Goal: Task Accomplishment & Management: Use online tool/utility

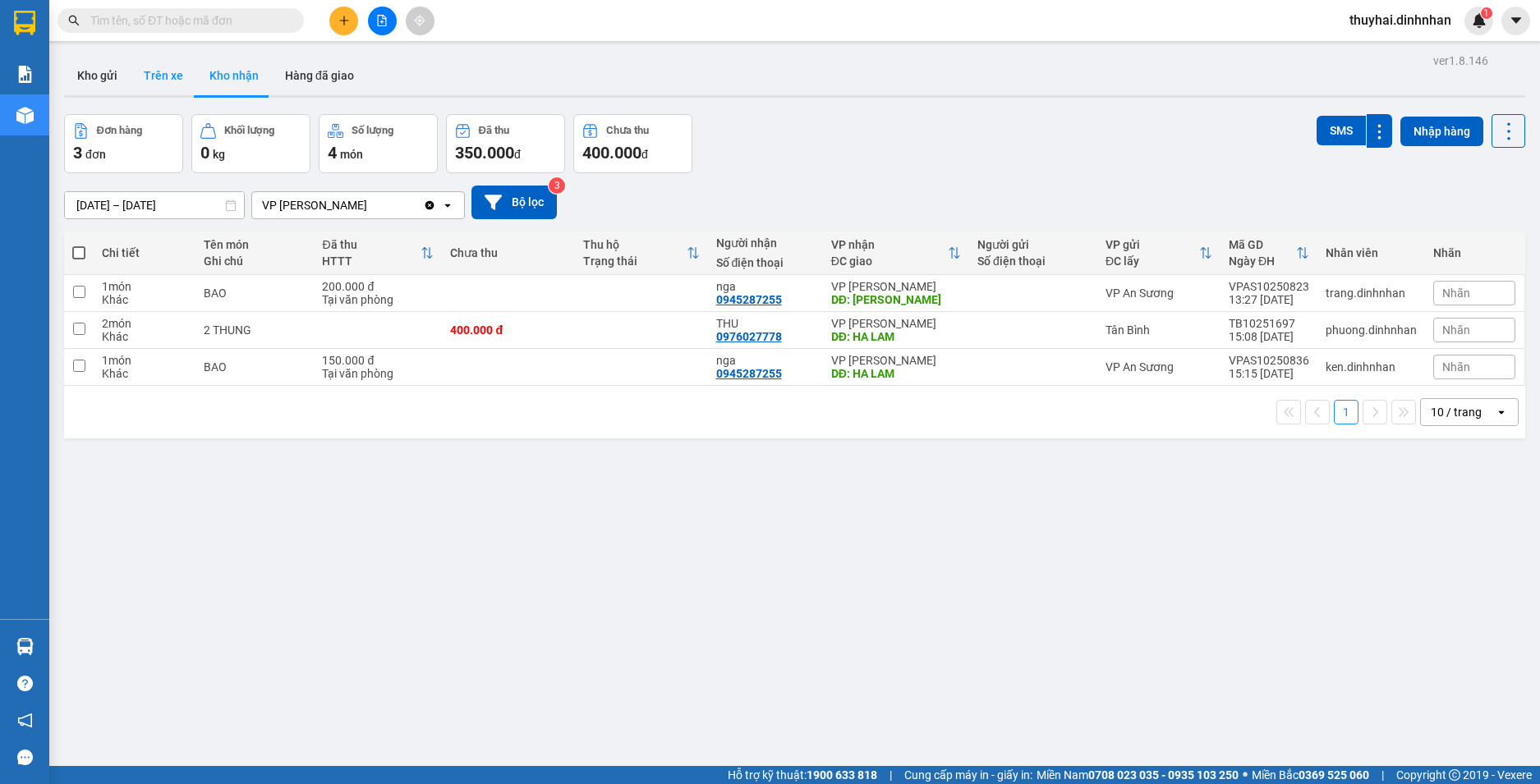
click at [154, 77] on button "Trên xe" at bounding box center [163, 76] width 66 height 40
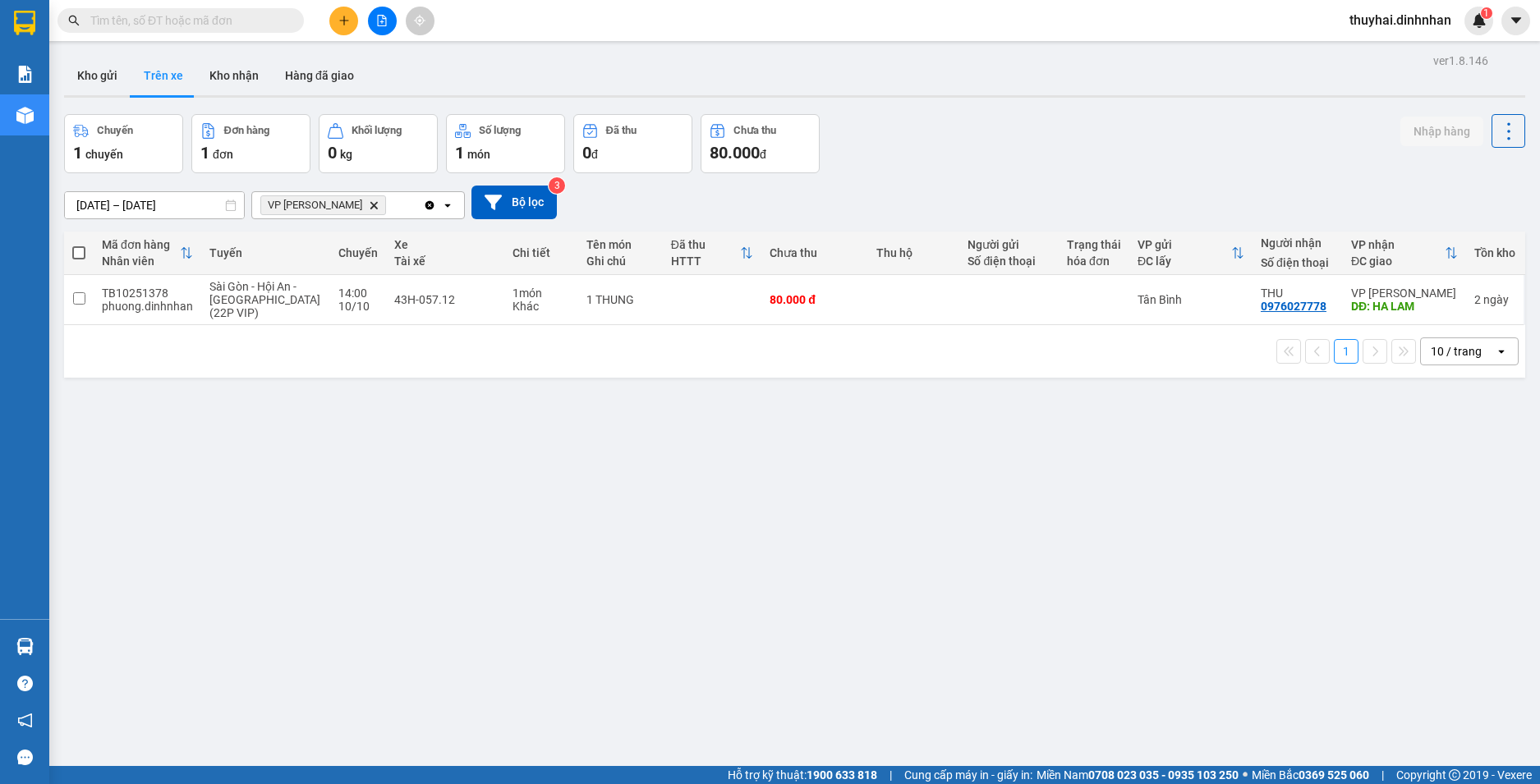
click at [245, 206] on div "[DATE] – [DATE] Press the down arrow key to interact with the calendar and sele…" at bounding box center [794, 202] width 1461 height 33
click at [233, 207] on icon at bounding box center [231, 205] width 11 height 11
click at [212, 207] on input "[DATE] – [DATE]" at bounding box center [154, 205] width 179 height 26
click at [370, 204] on icon "VP Hà Lam, close by backspace" at bounding box center [374, 205] width 7 height 7
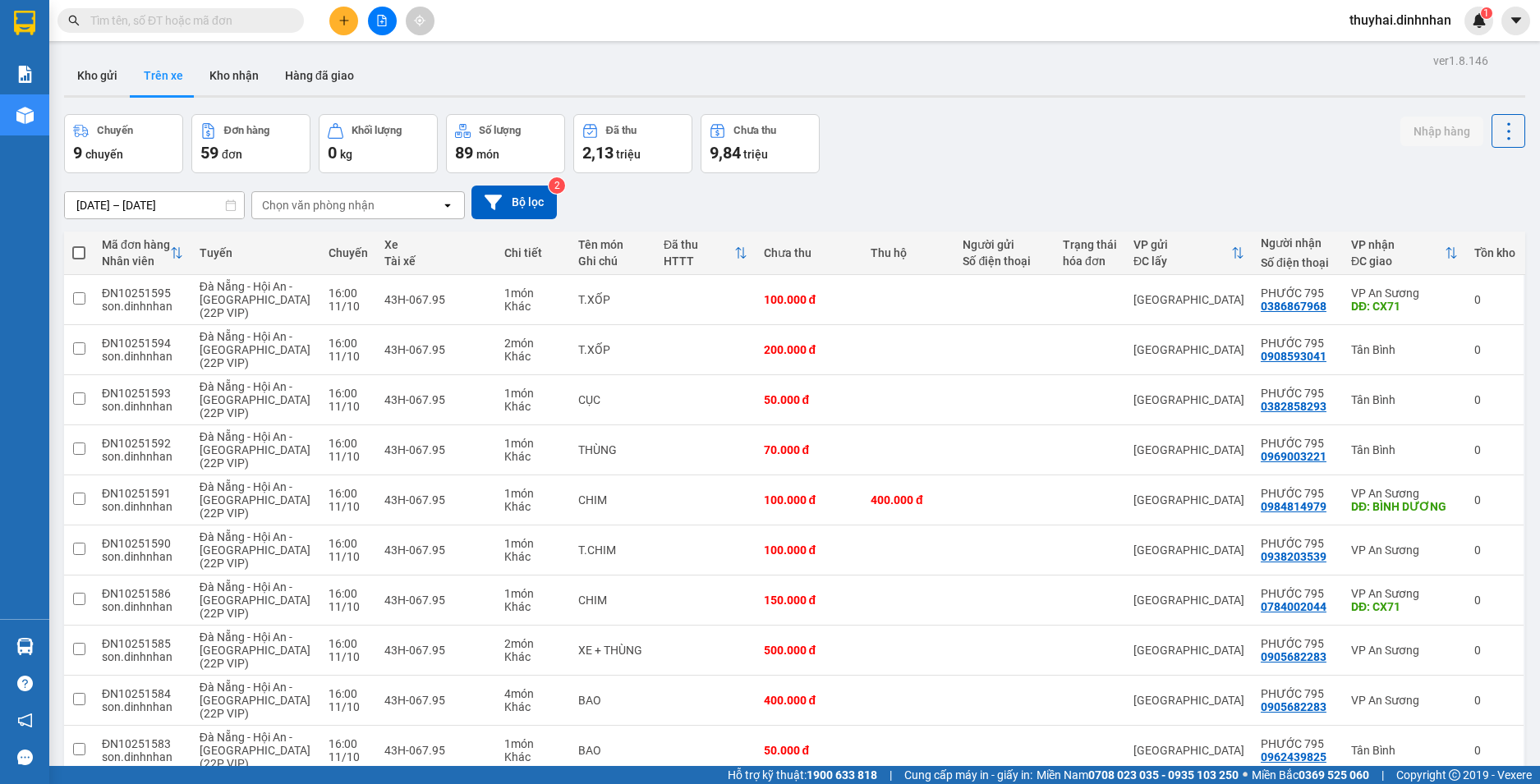
click at [226, 205] on icon at bounding box center [231, 205] width 10 height 11
click at [212, 206] on input "[DATE] – [DATE]" at bounding box center [154, 205] width 179 height 26
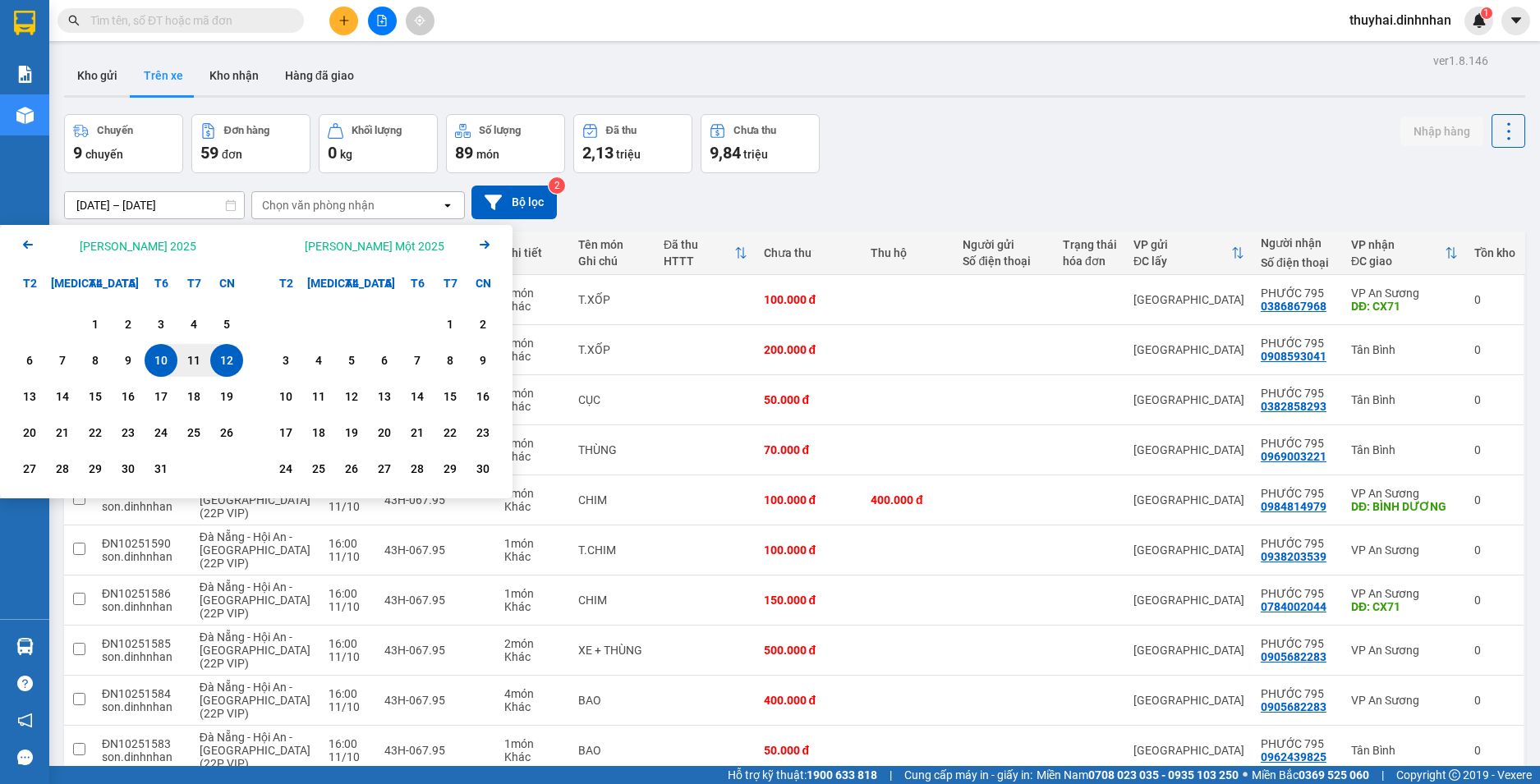
click at [222, 361] on div "12" at bounding box center [226, 360] width 23 height 19
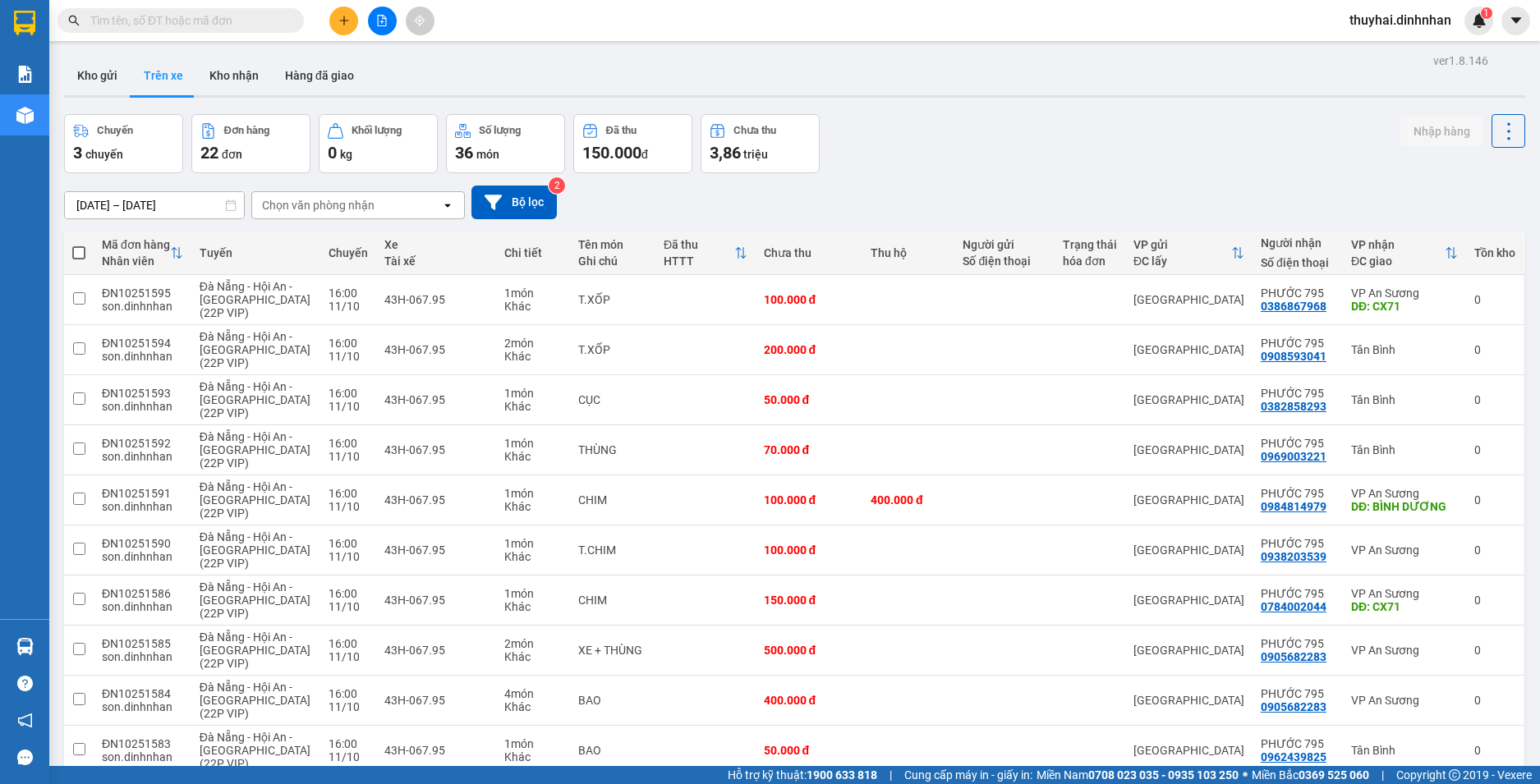
click at [435, 206] on div "Chọn văn phòng nhận" at bounding box center [346, 205] width 189 height 26
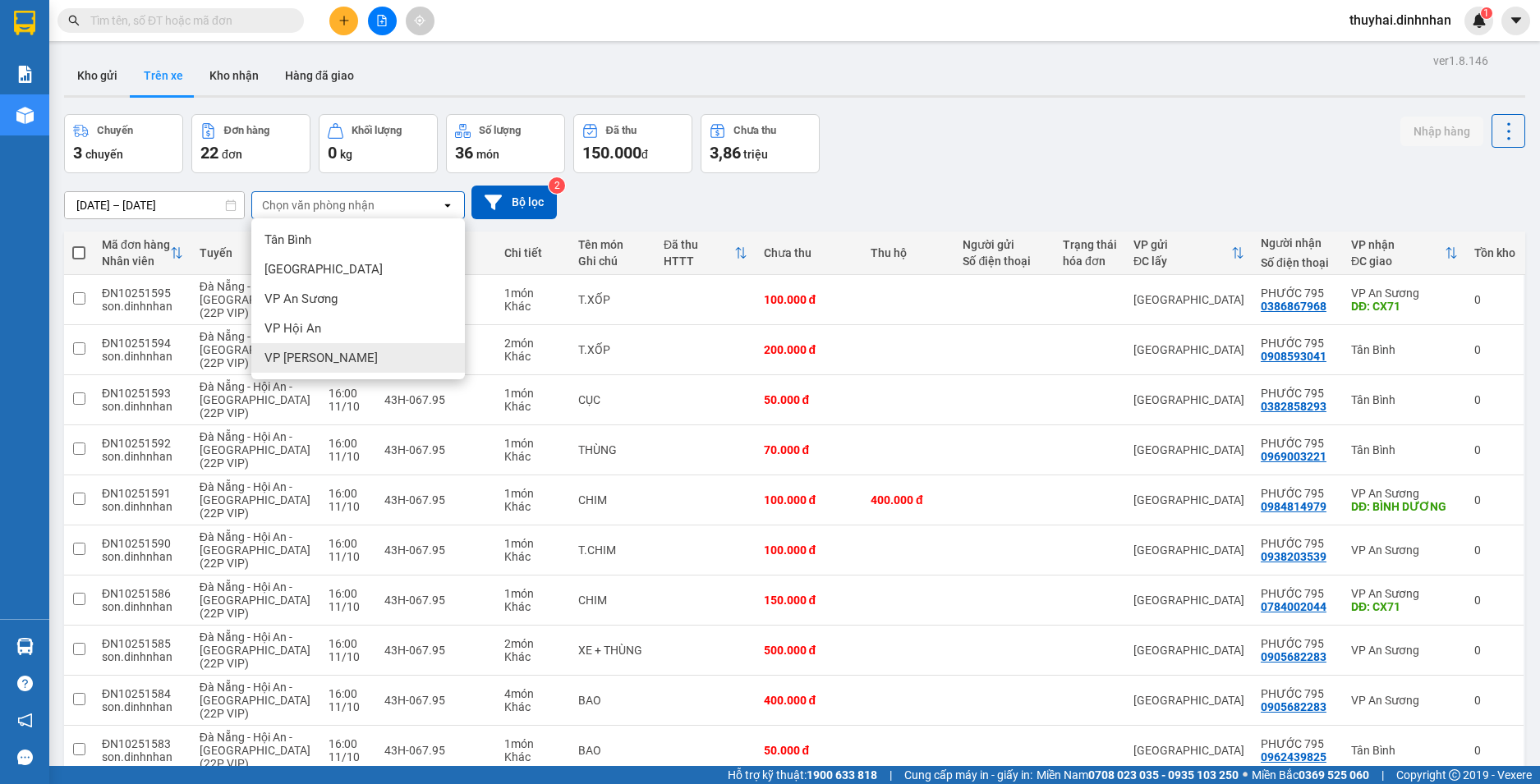
click at [399, 365] on div "VP [PERSON_NAME]" at bounding box center [357, 358] width 213 height 30
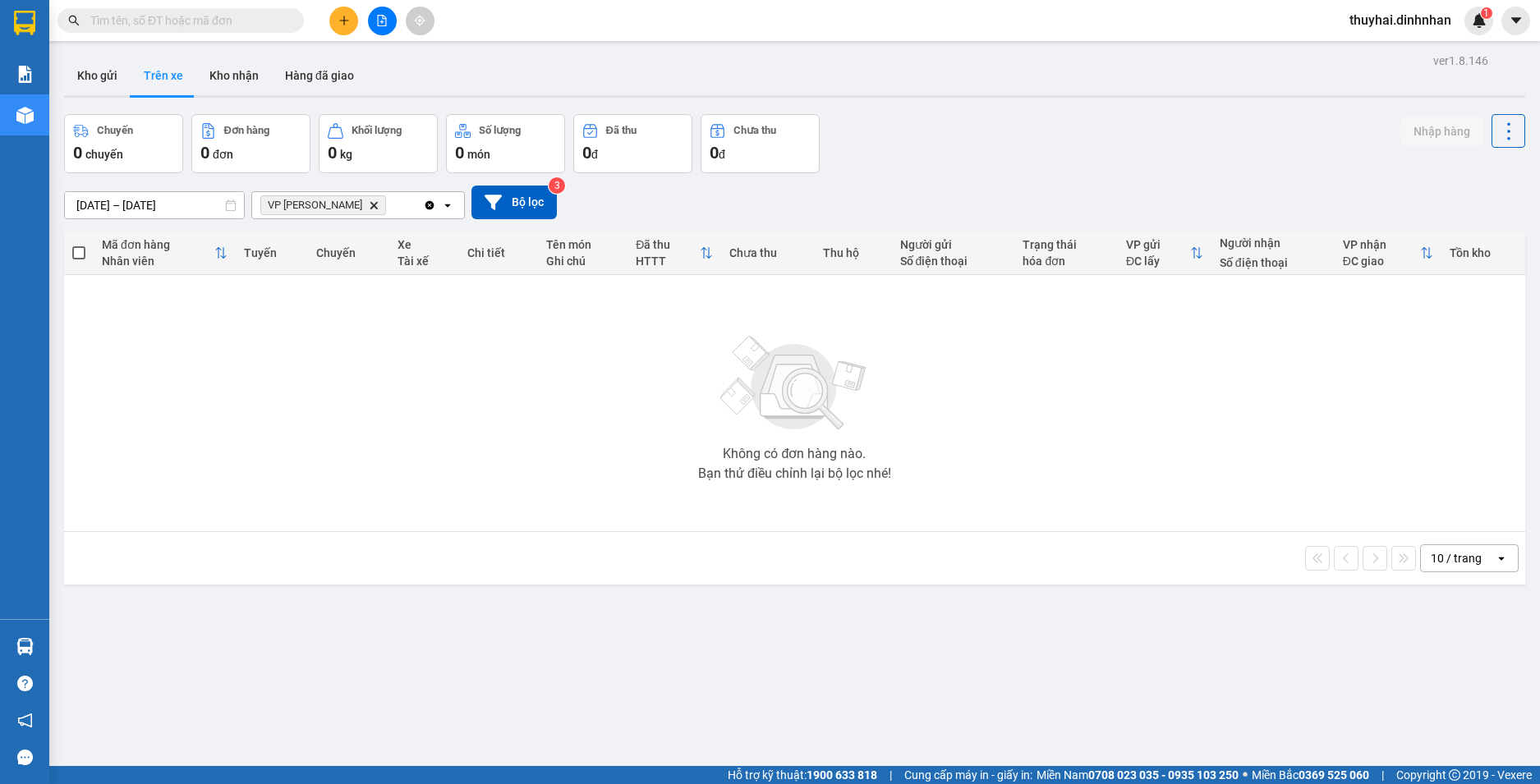
click at [369, 202] on icon "Delete" at bounding box center [374, 205] width 10 height 10
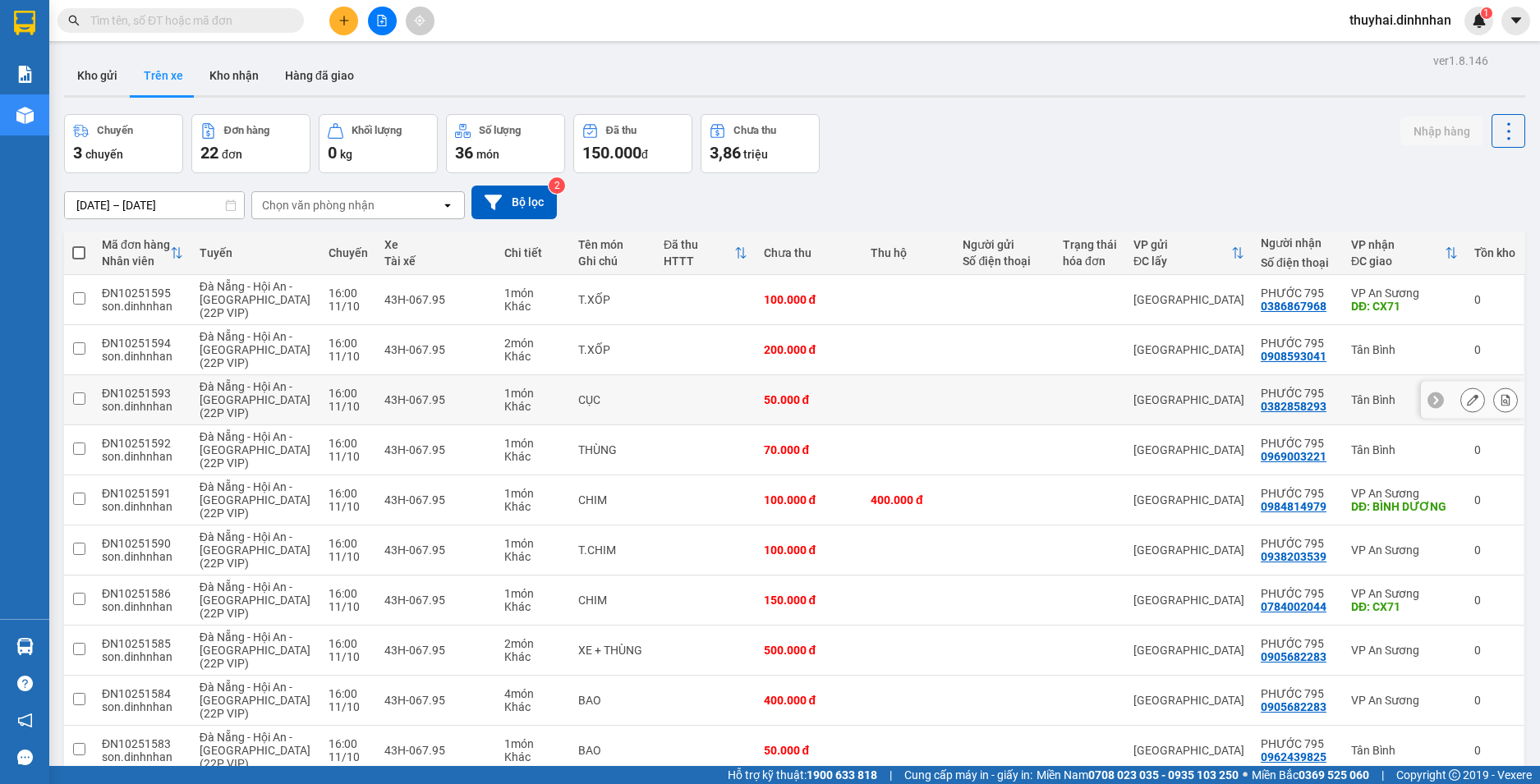
scroll to position [77, 0]
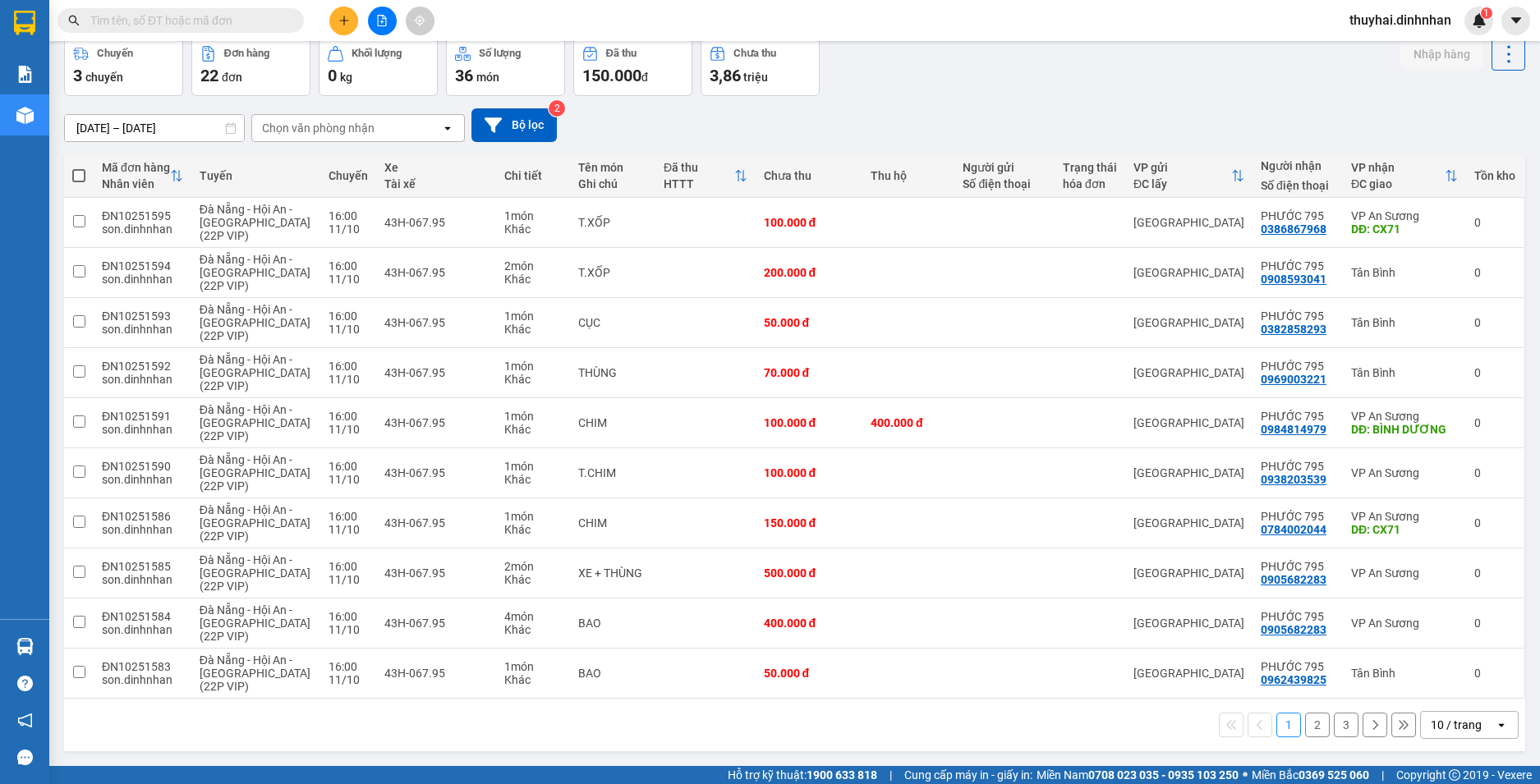
click at [1369, 727] on icon at bounding box center [1375, 725] width 11 height 11
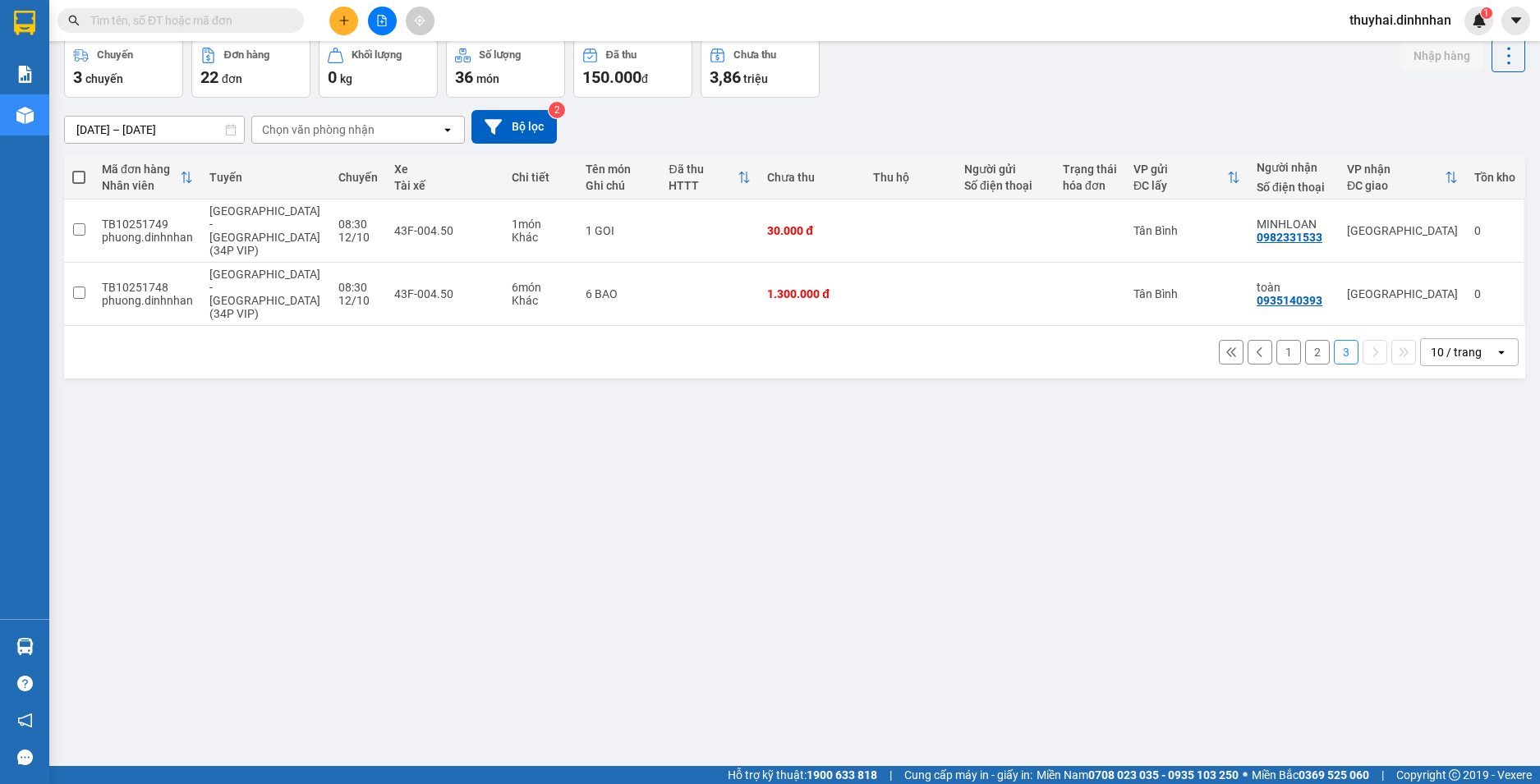
click at [1305, 339] on button "2" at bounding box center [1317, 351] width 25 height 25
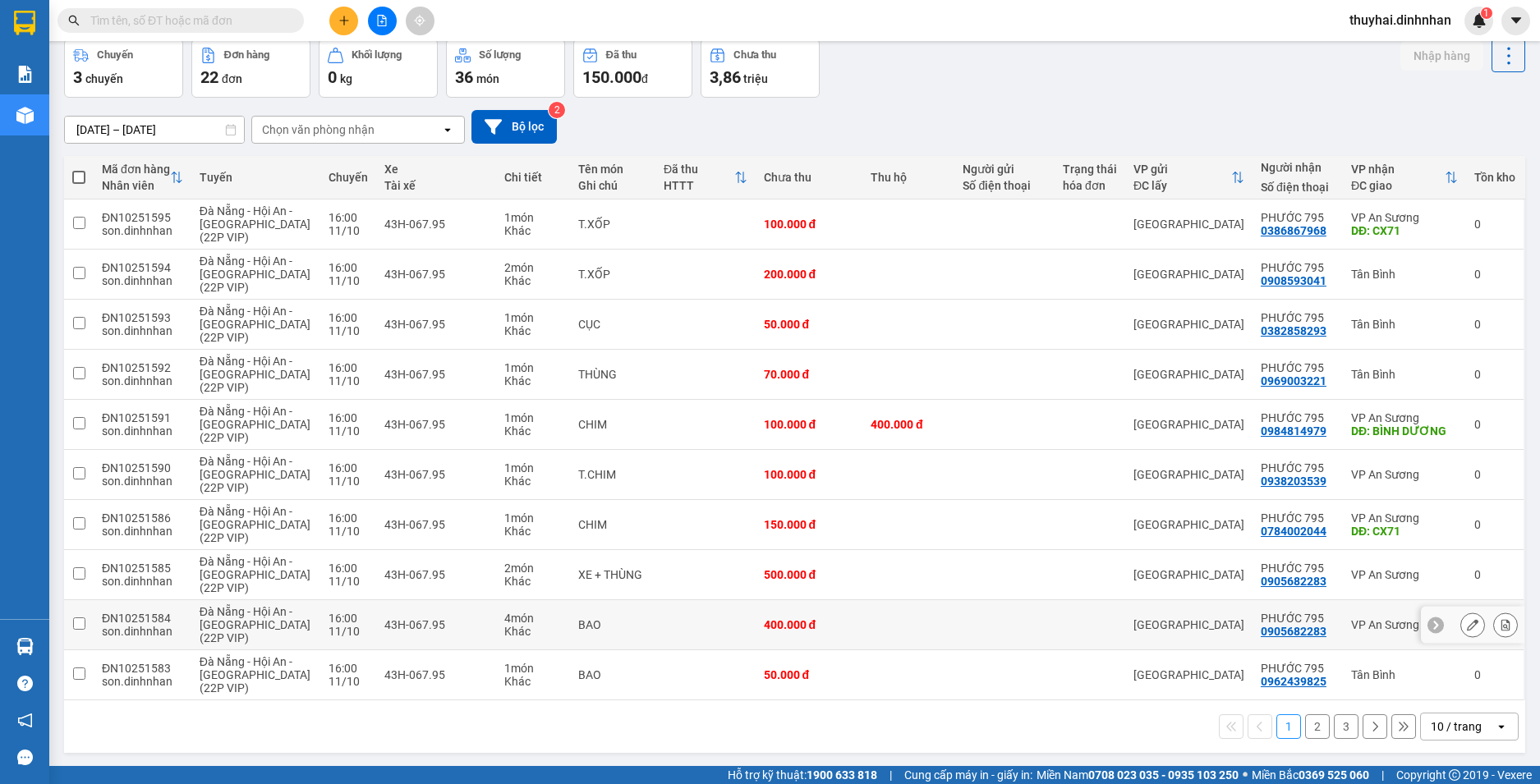
scroll to position [77, 0]
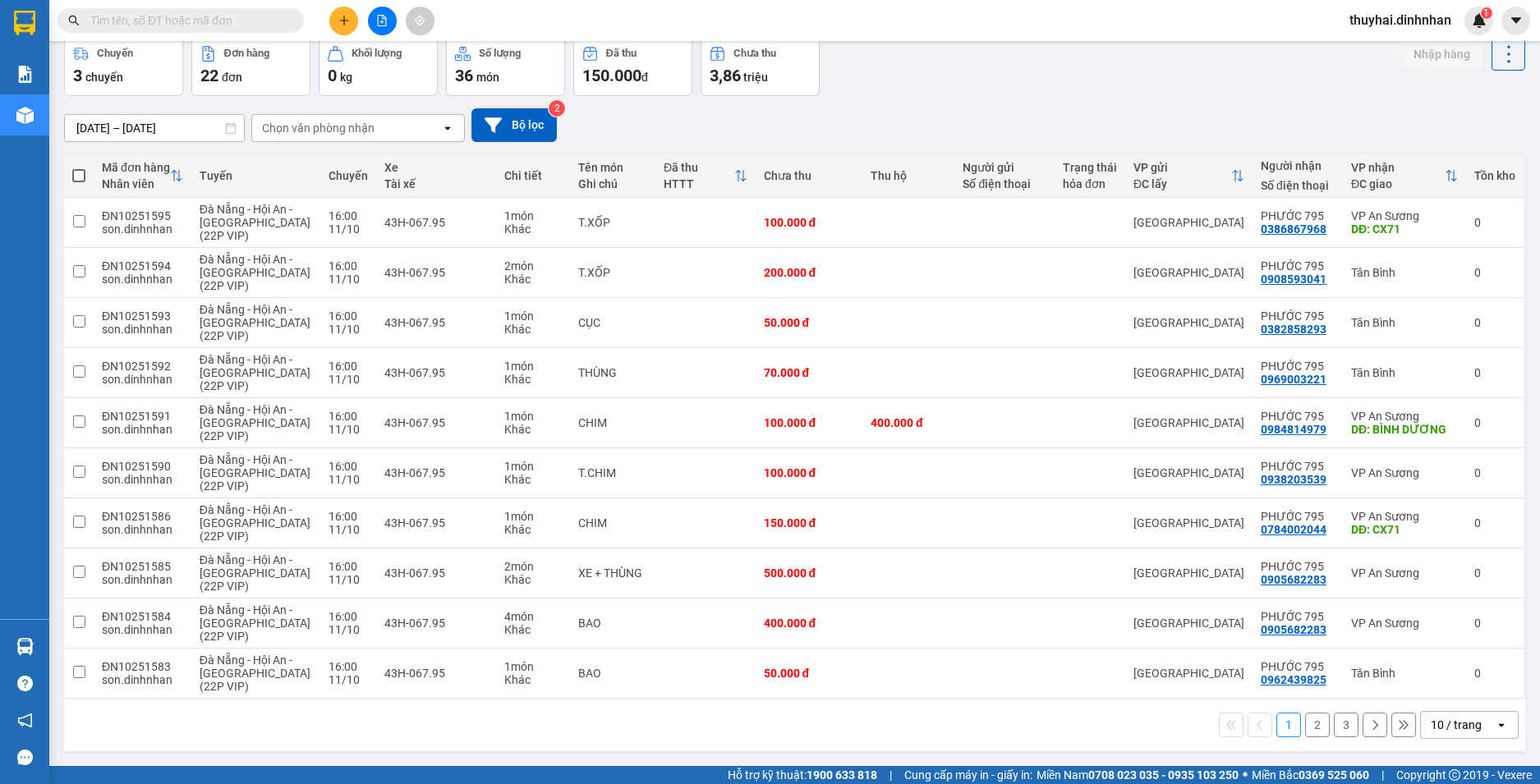
click at [1305, 729] on button "2" at bounding box center [1317, 725] width 25 height 25
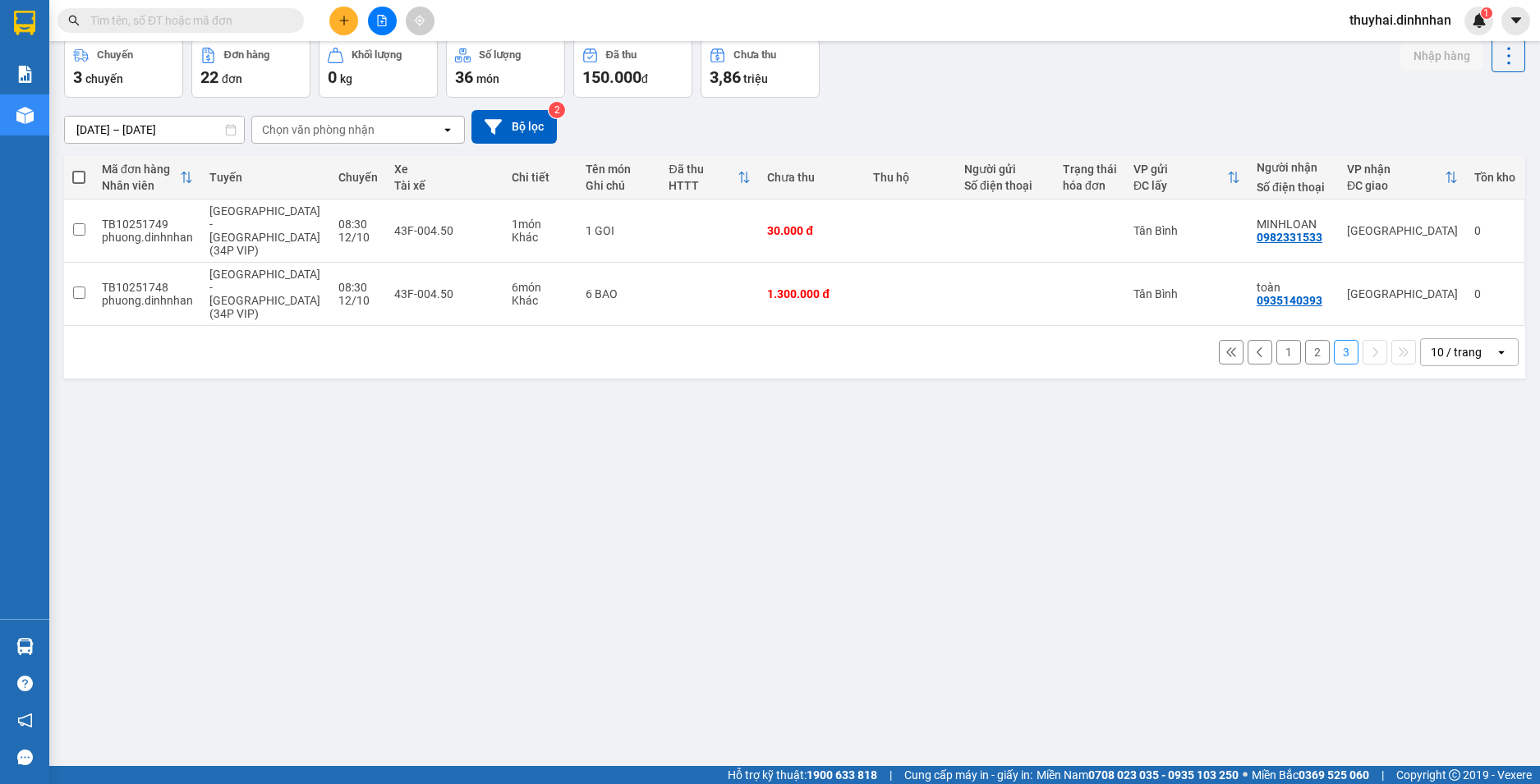
scroll to position [0, 0]
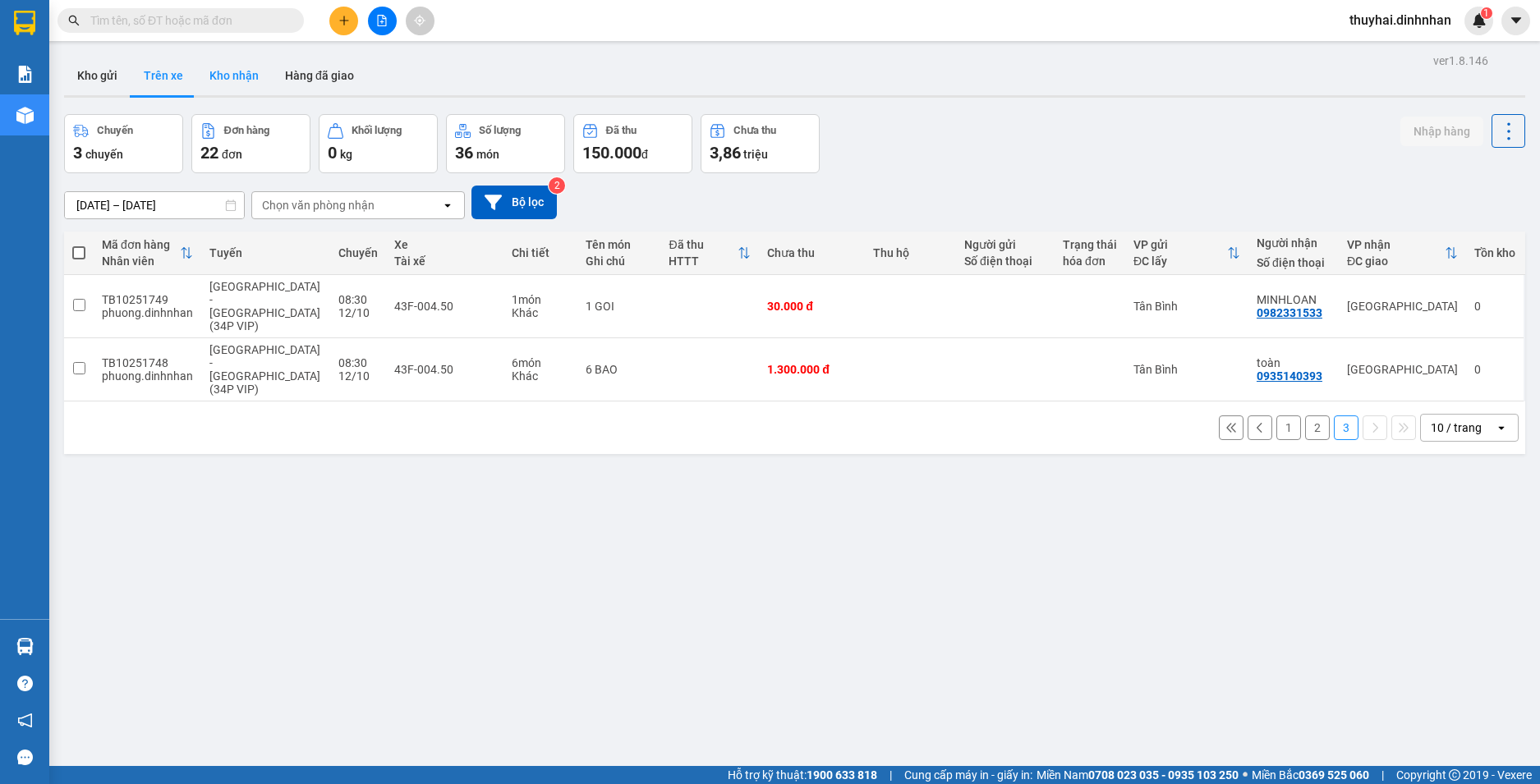
click at [221, 83] on button "Kho nhận" at bounding box center [234, 76] width 76 height 40
type input "[DATE] – [DATE]"
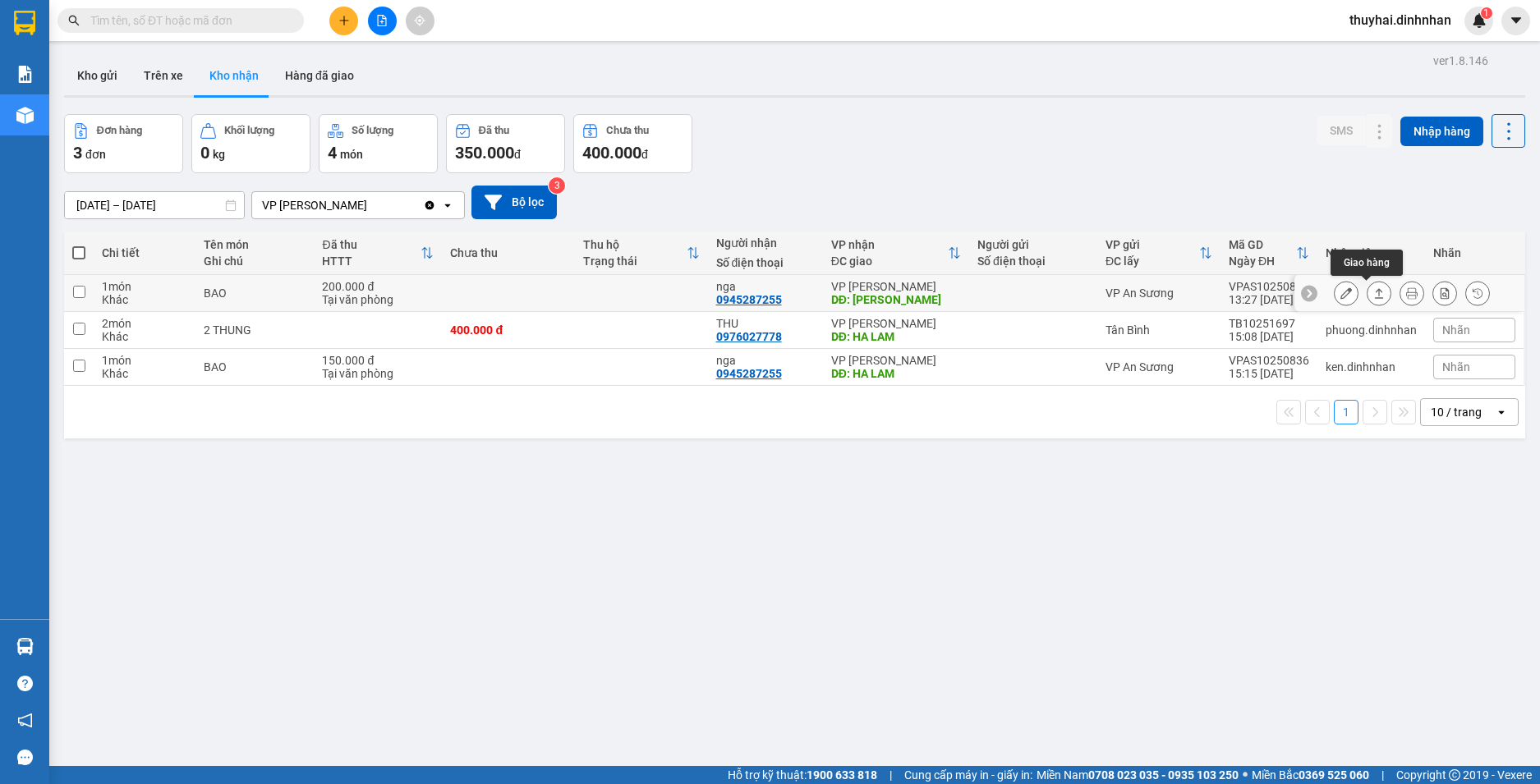
click at [1370, 287] on button at bounding box center [1379, 293] width 23 height 29
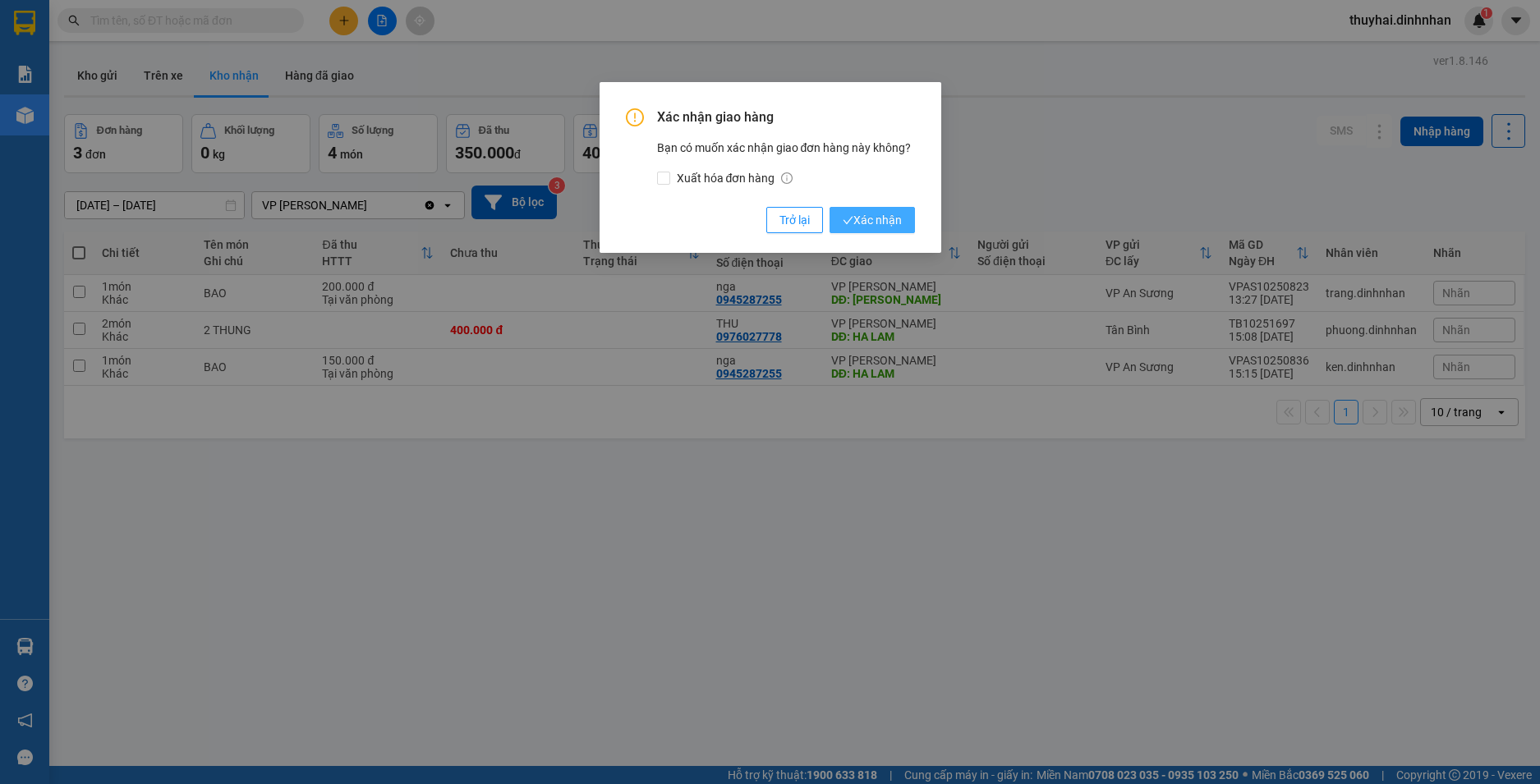
click at [862, 220] on span "Xác nhận" at bounding box center [872, 220] width 59 height 18
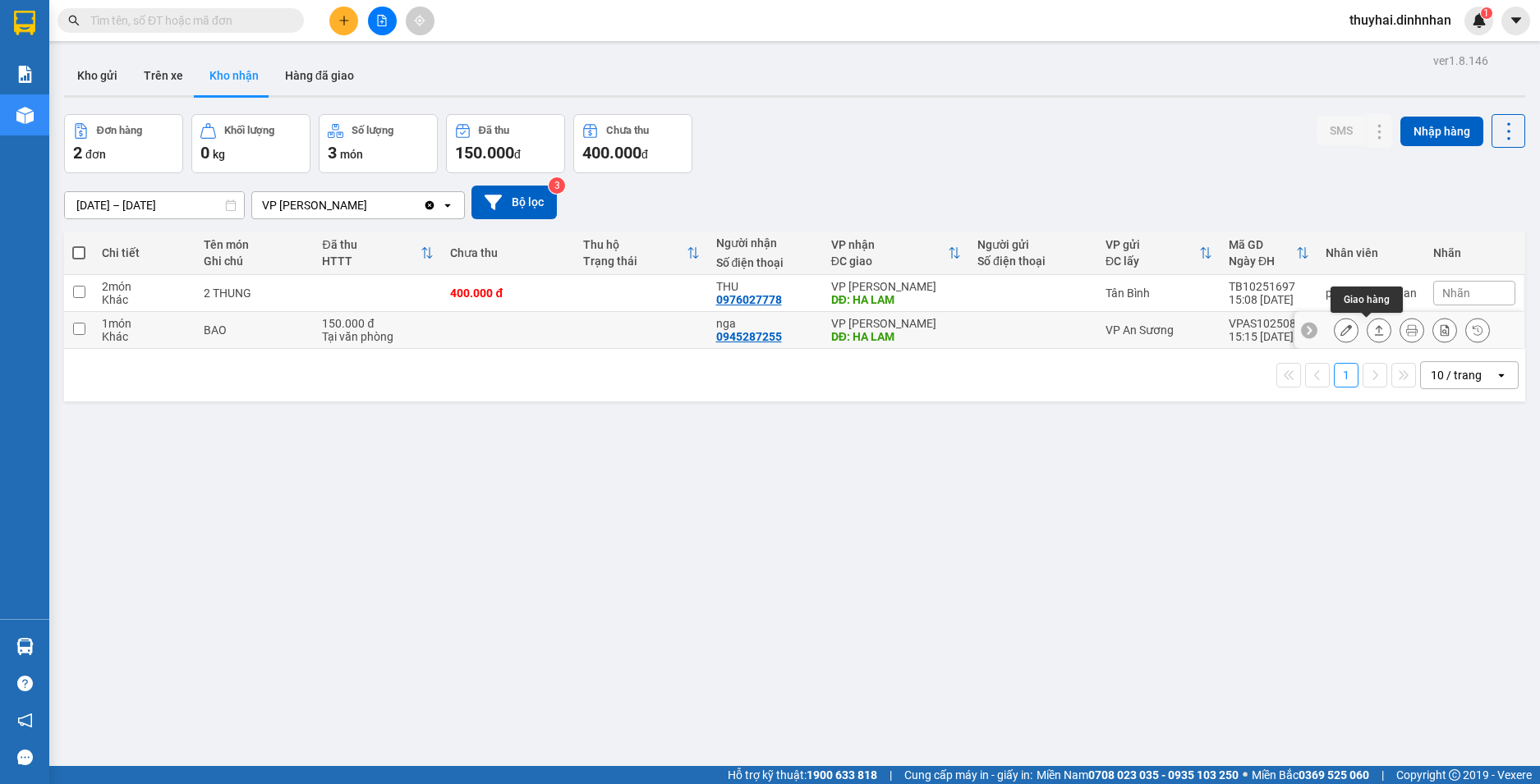
click at [1373, 325] on icon at bounding box center [1379, 330] width 11 height 11
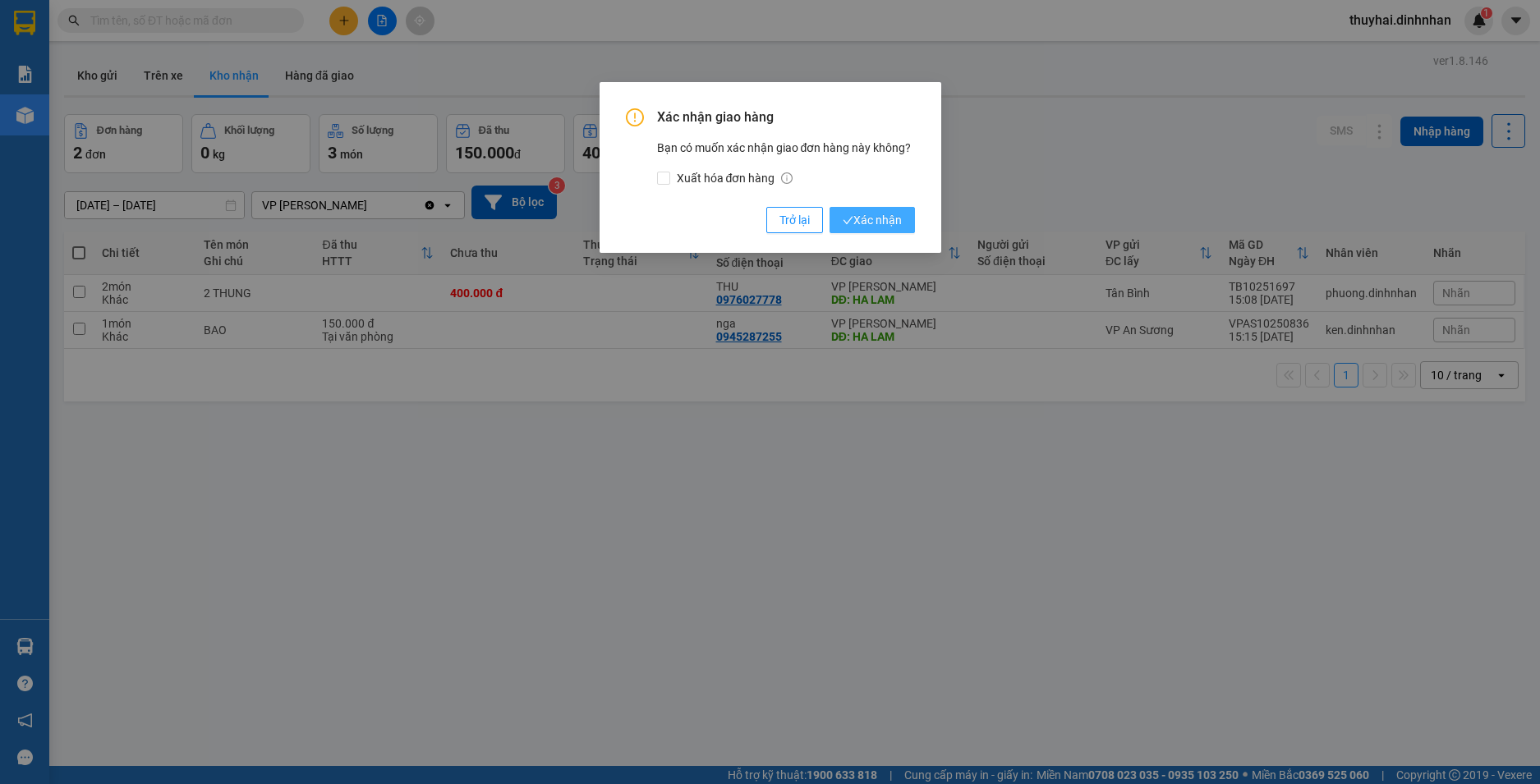
click at [854, 219] on span "Xác nhận" at bounding box center [872, 220] width 59 height 18
